Goal: Transaction & Acquisition: Purchase product/service

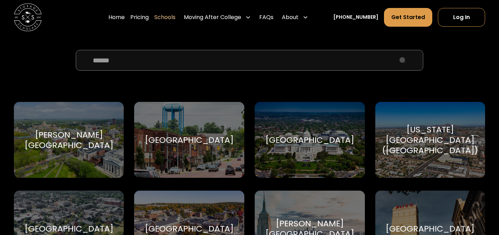
scroll to position [250, 0]
click at [153, 61] on input "School Select Form" at bounding box center [249, 60] width 347 height 21
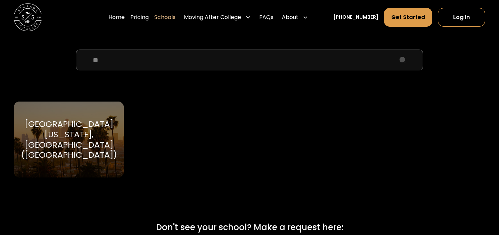
type input "*"
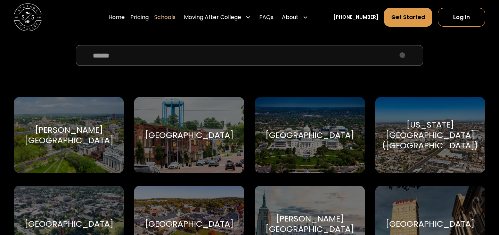
scroll to position [167, 0]
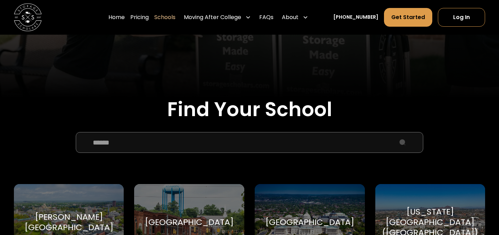
click at [117, 143] on input "School Select Form" at bounding box center [249, 142] width 347 height 21
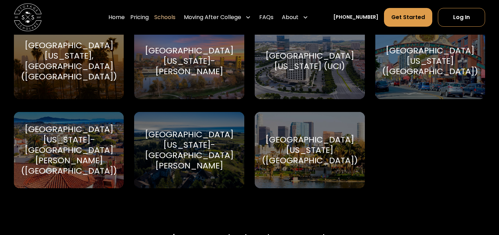
scroll to position [419, 0]
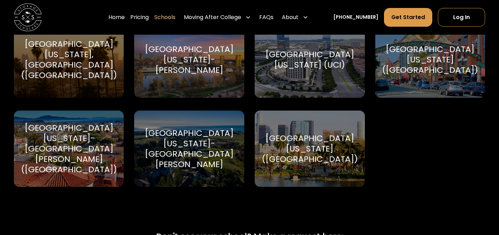
type input "***"
click at [99, 131] on div "University of California-Santa Barbara (UCSB) University of California-Santa Ba…" at bounding box center [69, 149] width 110 height 76
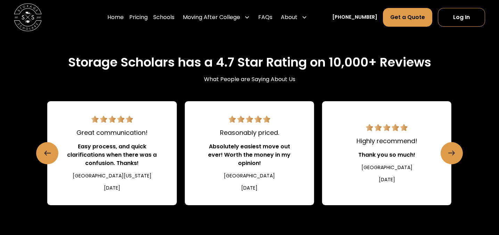
scroll to position [935, 0]
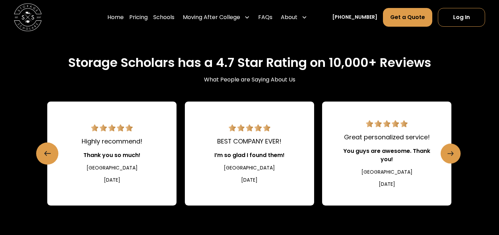
click at [456, 144] on link "Next slide" at bounding box center [450, 154] width 20 height 20
click at [452, 148] on icon "Next slide" at bounding box center [450, 153] width 6 height 11
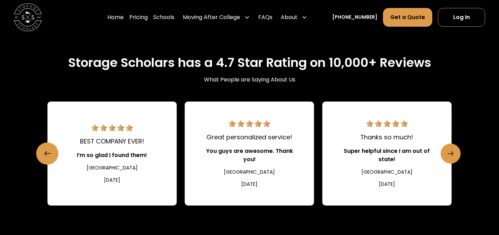
click at [445, 144] on link "Next slide" at bounding box center [450, 154] width 20 height 20
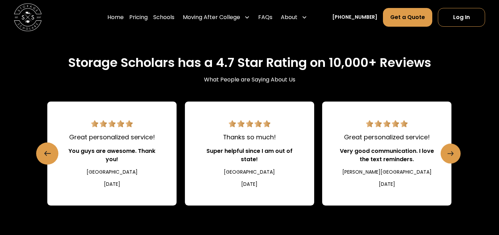
click at [445, 144] on link "Next slide" at bounding box center [450, 154] width 20 height 20
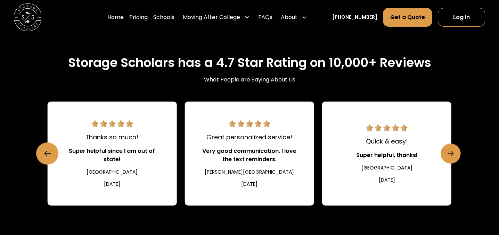
click at [445, 144] on link "Next slide" at bounding box center [450, 154] width 20 height 20
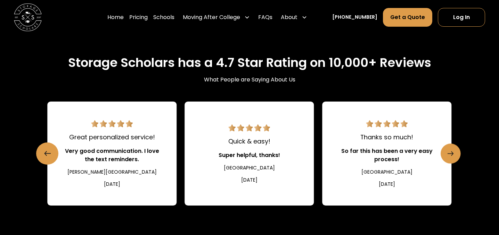
click at [445, 144] on link "Next slide" at bounding box center [450, 154] width 20 height 20
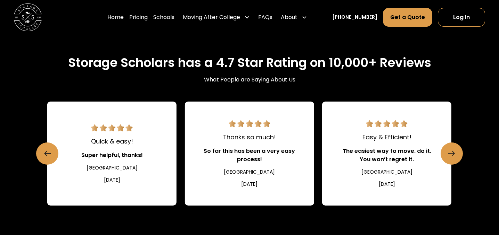
scroll to position [947, 0]
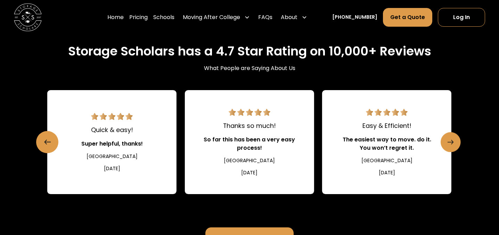
click at [453, 132] on link "Next slide" at bounding box center [450, 142] width 20 height 20
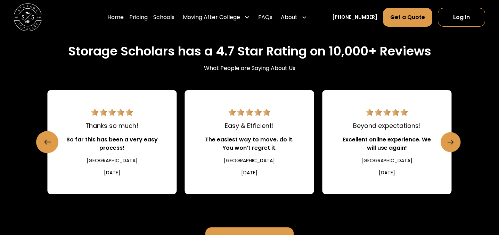
click at [453, 132] on link "Next slide" at bounding box center [450, 142] width 20 height 20
click at [454, 132] on link "Next slide" at bounding box center [450, 142] width 20 height 20
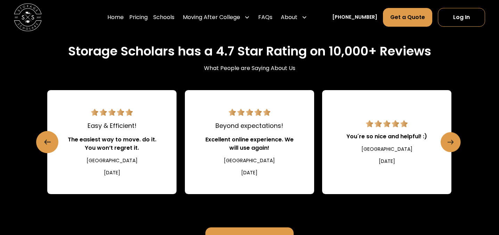
click at [457, 132] on link "Next slide" at bounding box center [450, 142] width 20 height 20
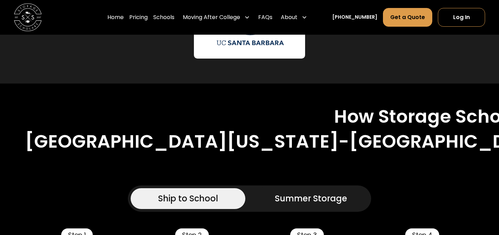
scroll to position [536, 0]
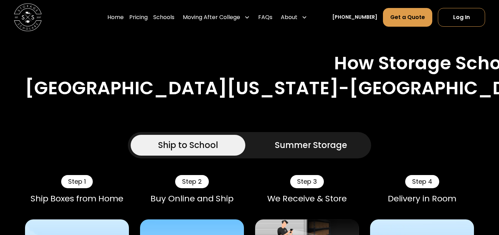
click at [282, 139] on div "Summer Storage" at bounding box center [311, 145] width 72 height 12
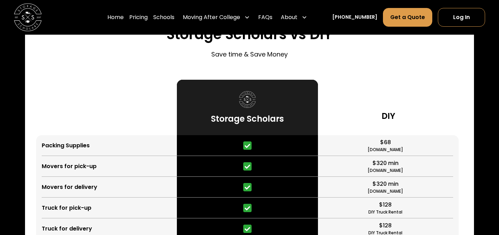
scroll to position [1803, 0]
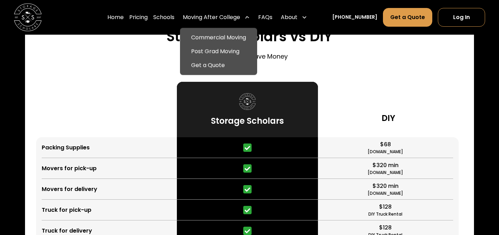
click at [252, 20] on div "Moving After College" at bounding box center [216, 17] width 73 height 19
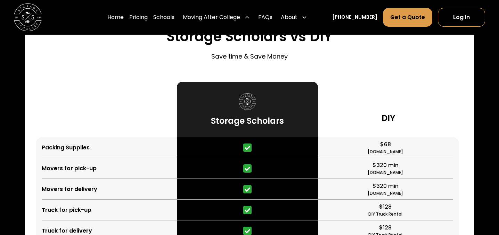
click at [252, 20] on div "Moving After College" at bounding box center [216, 17] width 73 height 19
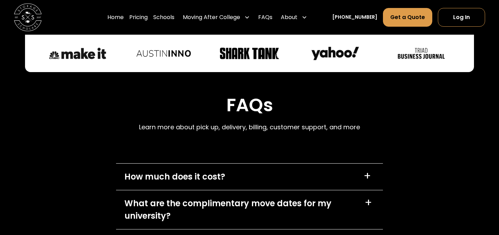
scroll to position [3518, 0]
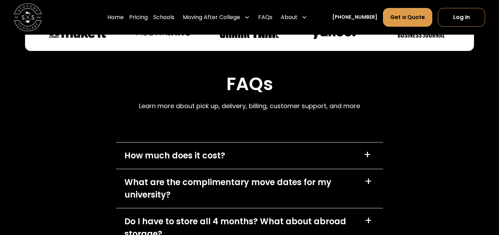
click at [366, 150] on div "+" at bounding box center [367, 155] width 8 height 11
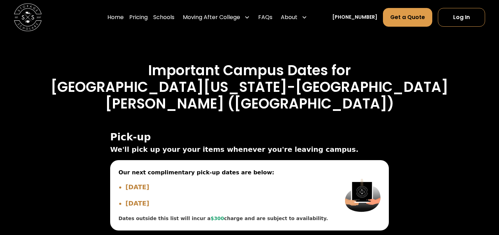
scroll to position [2749, 0]
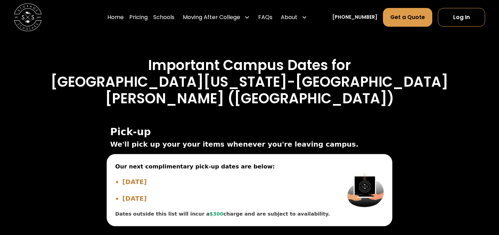
drag, startPoint x: 136, startPoint y: 122, endPoint x: 135, endPoint y: 125, distance: 3.5
click at [136, 177] on li "[DATE]" at bounding box center [226, 182] width 208 height 10
click at [135, 177] on li "[DATE]" at bounding box center [226, 182] width 208 height 10
drag, startPoint x: 135, startPoint y: 125, endPoint x: 146, endPoint y: 137, distance: 16.5
click at [146, 177] on ul "[DATE] [DATE]" at bounding box center [222, 191] width 215 height 28
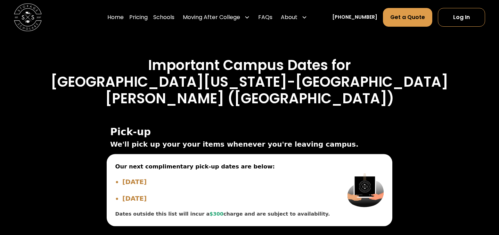
click at [162, 194] on li "[DATE]" at bounding box center [226, 199] width 208 height 10
drag, startPoint x: 162, startPoint y: 141, endPoint x: 115, endPoint y: 120, distance: 51.9
click at [115, 177] on ul "[DATE] [DATE]" at bounding box center [222, 191] width 215 height 28
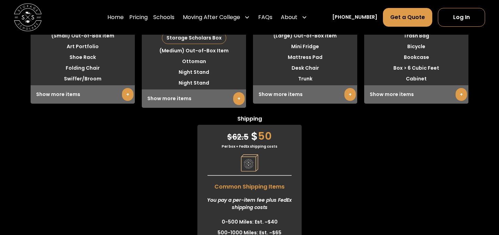
scroll to position [2323, 0]
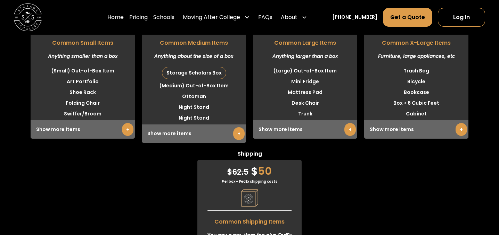
click at [115, 165] on div "Small $ 18.75 $ 15 Per item monthly Common Small Items Anything smaller than a …" at bounding box center [249, 144] width 499 height 346
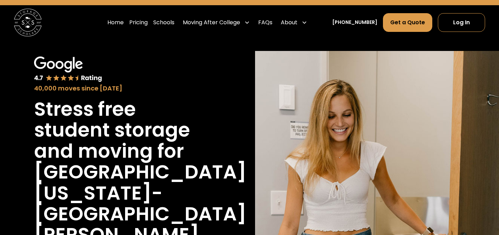
scroll to position [0, 0]
